Goal: Find specific page/section: Find specific page/section

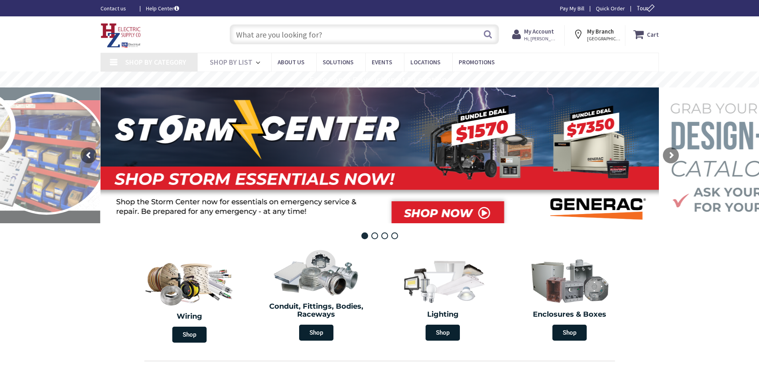
click at [164, 57] on span "Shop By Category" at bounding box center [155, 61] width 61 height 9
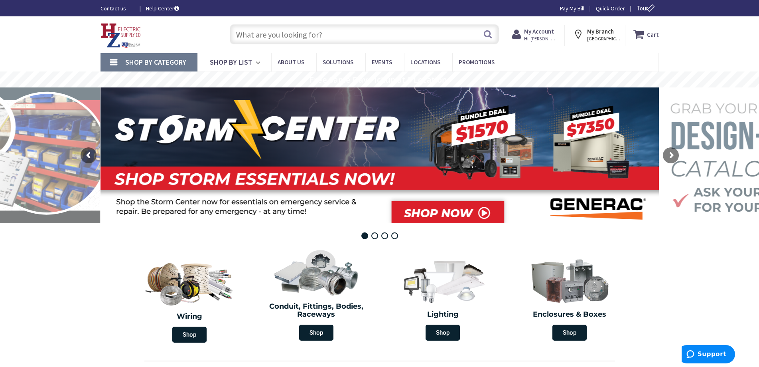
click at [119, 59] on link "Shop By Category" at bounding box center [149, 62] width 97 height 18
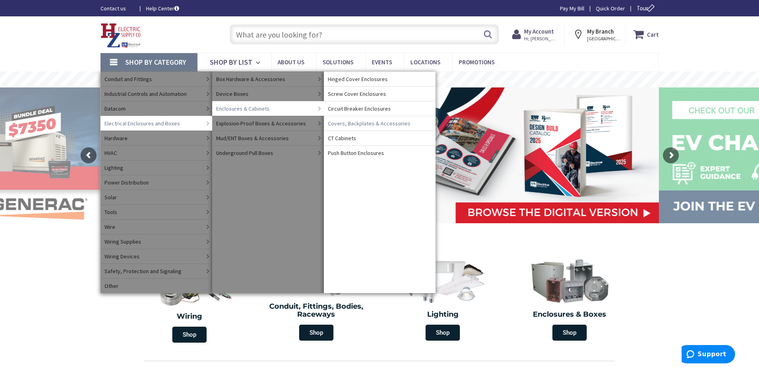
click at [353, 122] on span "Covers, Backplates & Accessories" at bounding box center [369, 123] width 83 height 8
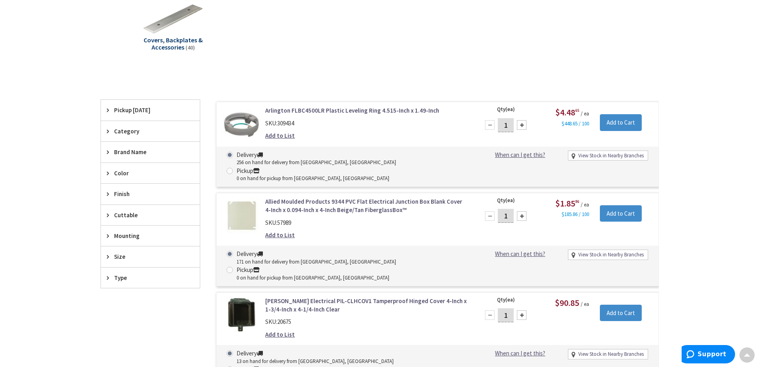
scroll to position [199, 0]
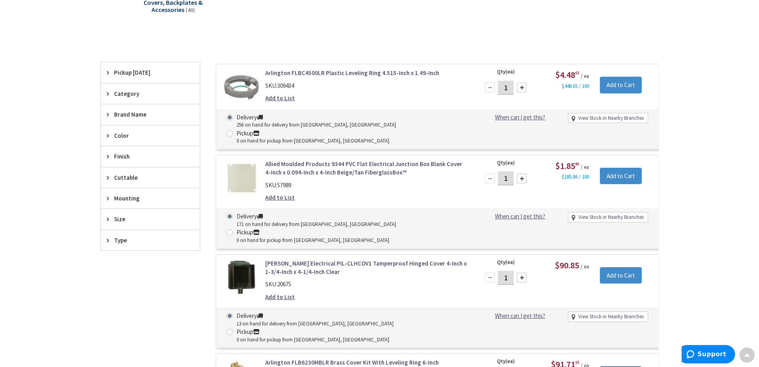
click at [116, 219] on span "Size" at bounding box center [146, 219] width 65 height 8
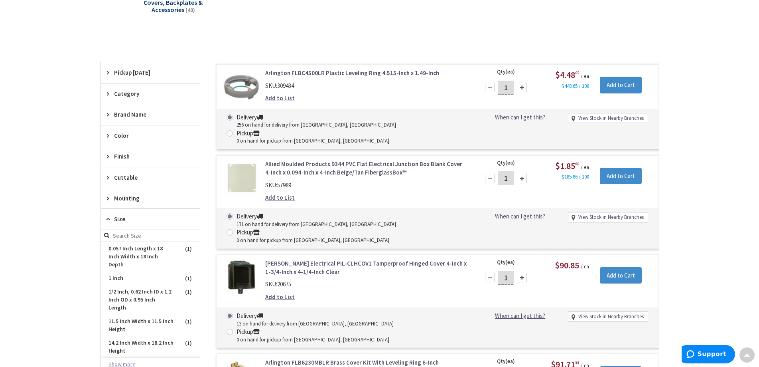
click at [125, 358] on button "Show more" at bounding box center [150, 365] width 99 height 14
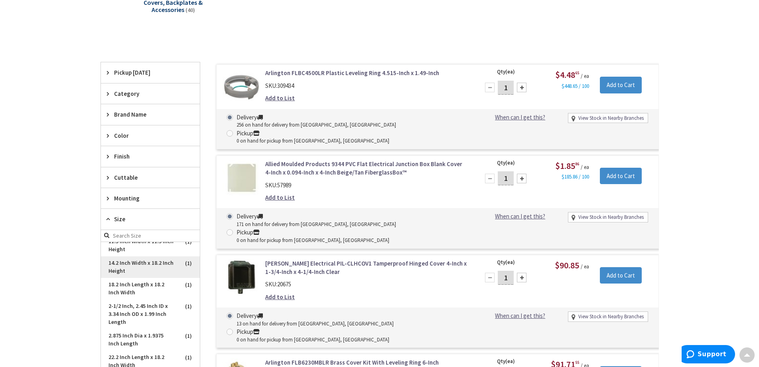
click at [136, 266] on span "14.2 Inch Width x 18.2 Inch Height" at bounding box center [150, 267] width 99 height 22
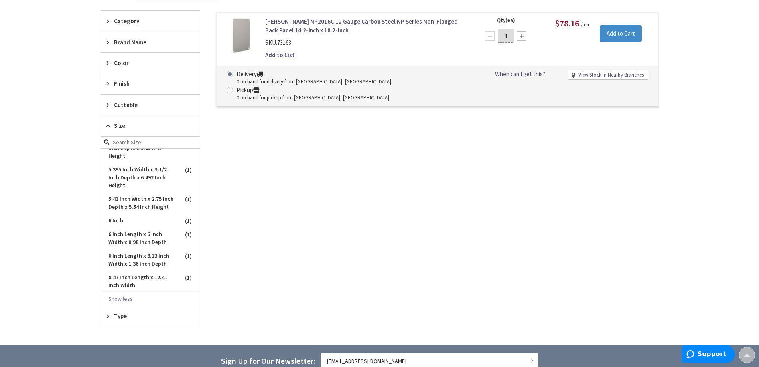
scroll to position [280, 0]
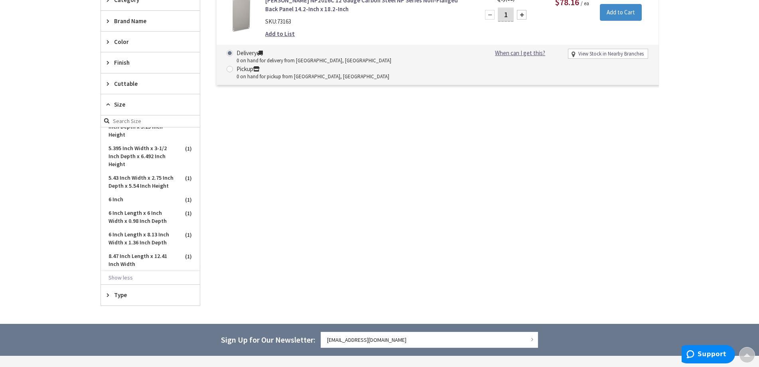
click at [49, 192] on div "Skip to Content Toggle Nav Search Cart My Cart Close" at bounding box center [379, 122] width 759 height 770
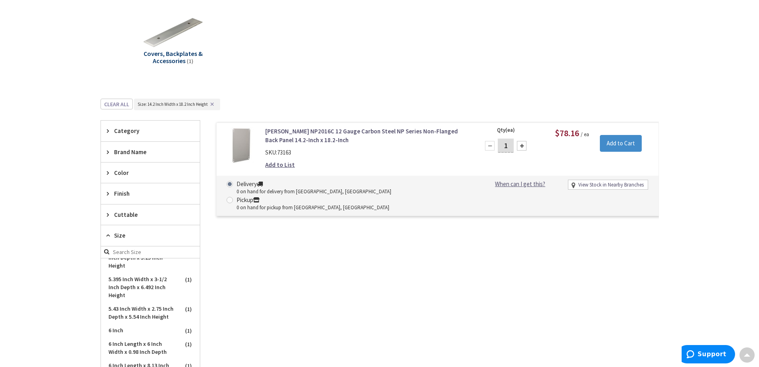
scroll to position [41, 0]
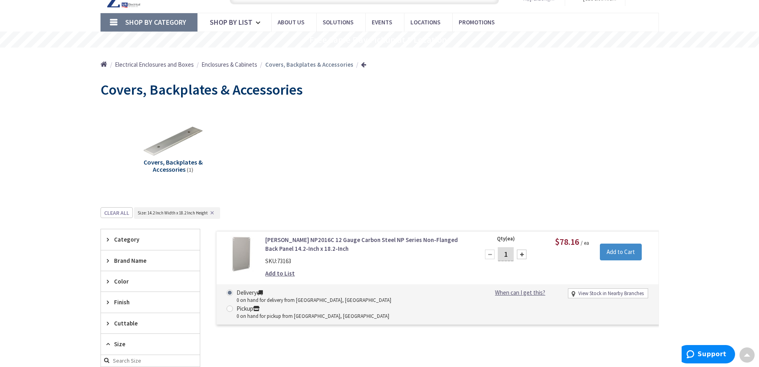
click at [223, 64] on span "Enclosures & Cabinets" at bounding box center [229, 65] width 56 height 8
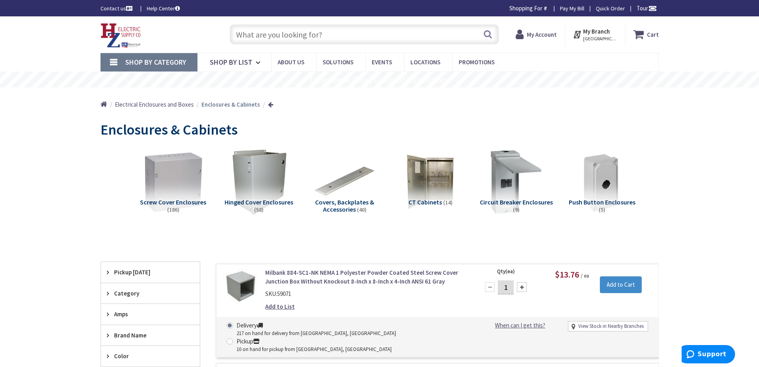
click at [191, 175] on img at bounding box center [173, 182] width 72 height 72
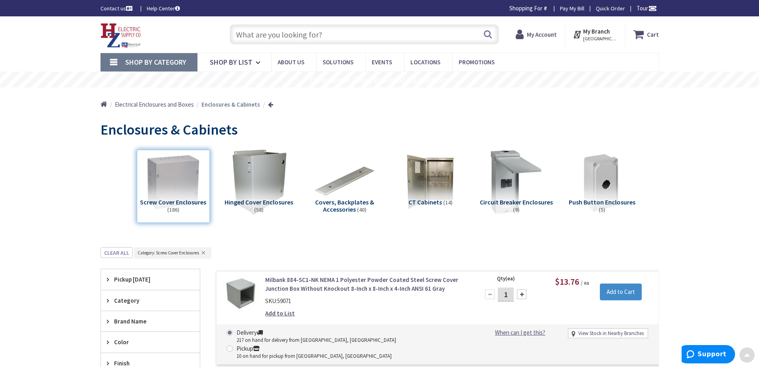
scroll to position [247, 0]
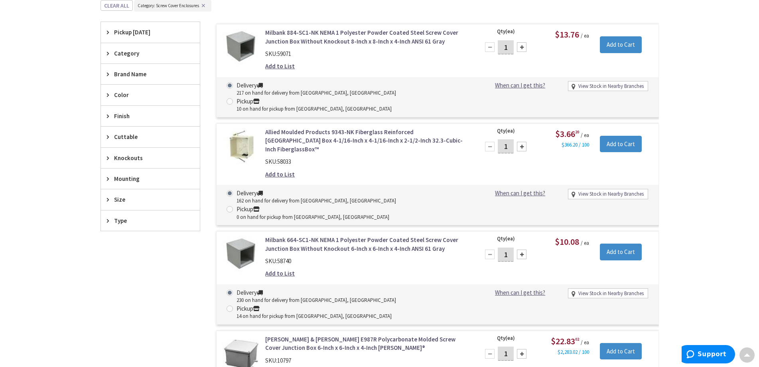
click at [124, 198] on span "Size" at bounding box center [146, 199] width 65 height 8
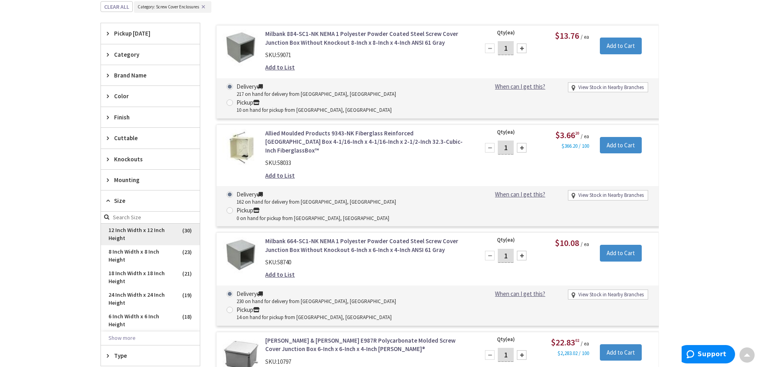
scroll to position [248, 0]
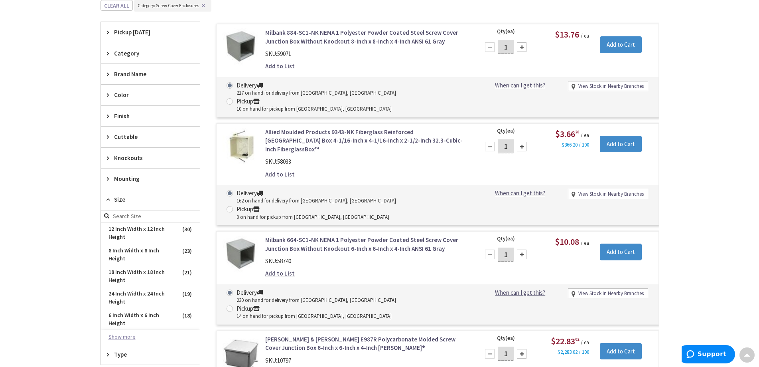
click at [120, 334] on button "Show more" at bounding box center [150, 337] width 99 height 14
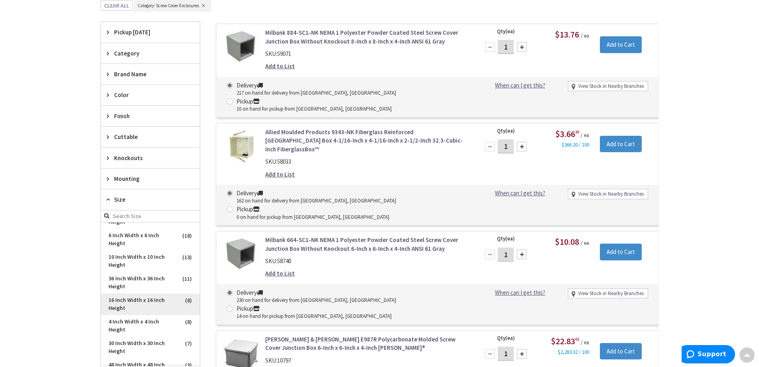
click at [144, 300] on span "16 Inch Width x 16 Inch Height" at bounding box center [150, 304] width 99 height 22
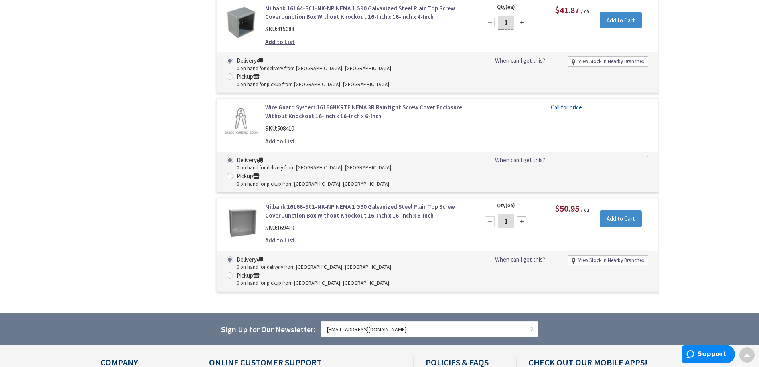
scroll to position [784, 0]
